Goal: Task Accomplishment & Management: Complete application form

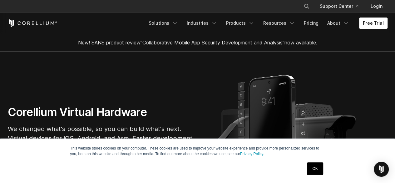
click at [318, 173] on link "OK" at bounding box center [315, 168] width 16 height 13
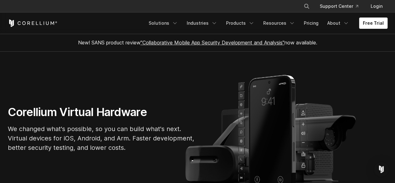
click at [376, 16] on div "Free Trial Solutions IoT" at bounding box center [198, 23] width 380 height 21
click at [372, 24] on link "Free Trial" at bounding box center [373, 23] width 28 height 11
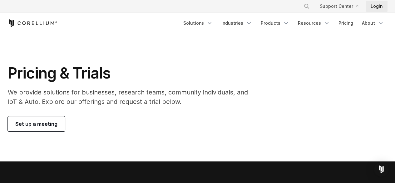
click at [376, 10] on link "Login" at bounding box center [377, 6] width 22 height 11
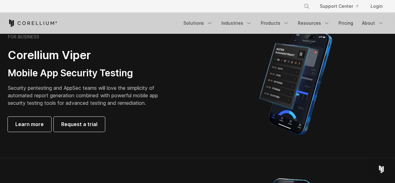
scroll to position [199, 0]
